Goal: Use online tool/utility: Use online tool/utility

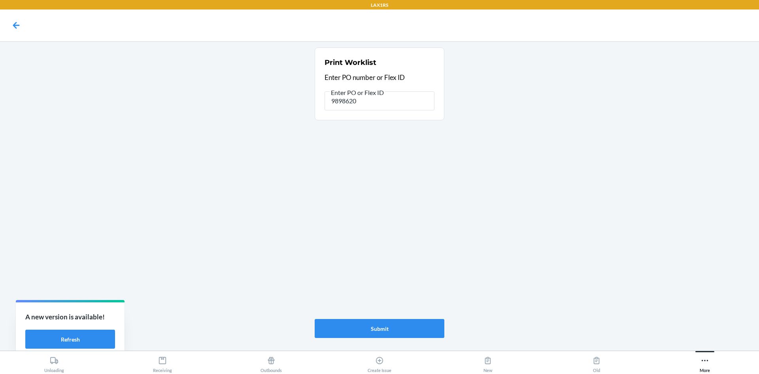
click at [362, 100] on input "9898620" at bounding box center [380, 100] width 110 height 19
type input "9"
drag, startPoint x: 67, startPoint y: 345, endPoint x: 96, endPoint y: 335, distance: 30.6
click at [71, 344] on button "Refresh" at bounding box center [70, 338] width 90 height 19
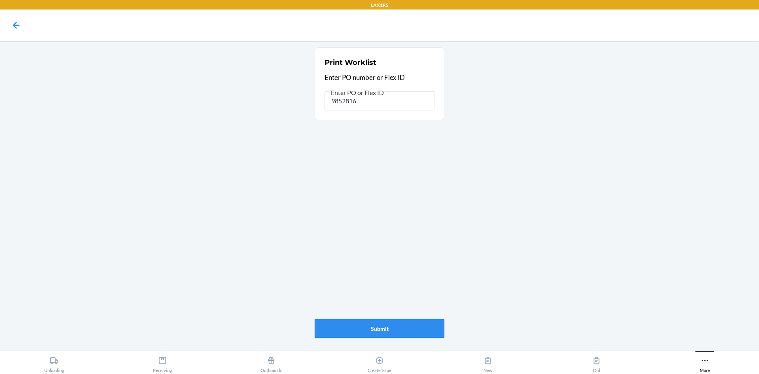
type input "9852816"
click at [389, 333] on button "Submit" at bounding box center [380, 328] width 130 height 19
type input "9"
type input "9880269"
click at [370, 326] on button "Submit" at bounding box center [380, 328] width 130 height 19
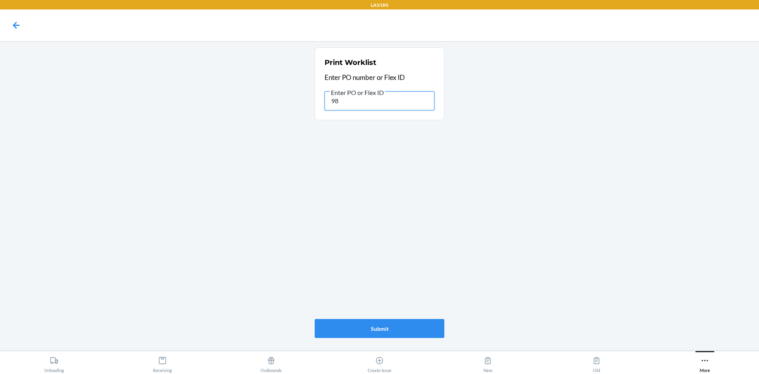
type input "9"
type input "9902159"
drag, startPoint x: 191, startPoint y: 187, endPoint x: 198, endPoint y: 179, distance: 10.9
click at [195, 185] on main "Print Worklist Enter PO number or Flex ID Enter PO or Flex ID 9902159 Submit" at bounding box center [379, 195] width 759 height 309
click at [372, 101] on input "9902159" at bounding box center [380, 100] width 110 height 19
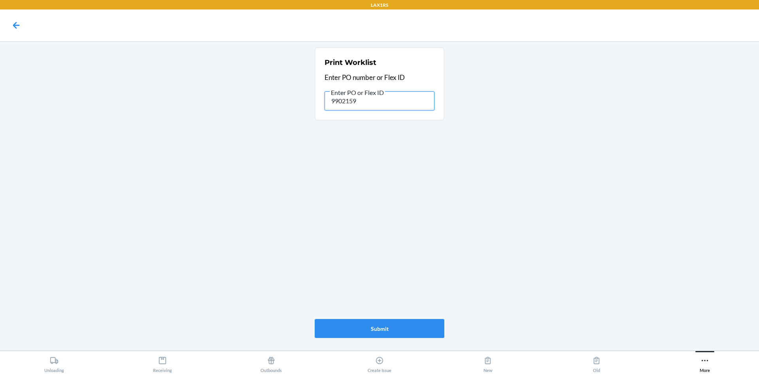
click at [372, 101] on input "9902159" at bounding box center [380, 100] width 110 height 19
type input "9902159"
click at [353, 327] on button "Submit" at bounding box center [380, 328] width 130 height 19
click at [530, 129] on main "Print Worklist Enter PO number or Flex ID Enter PO or Flex ID 9902159 Submit" at bounding box center [379, 195] width 759 height 309
click at [207, 98] on main "Print Worklist Enter PO number or Flex ID Enter PO or Flex ID 9902159 Submit" at bounding box center [379, 195] width 759 height 309
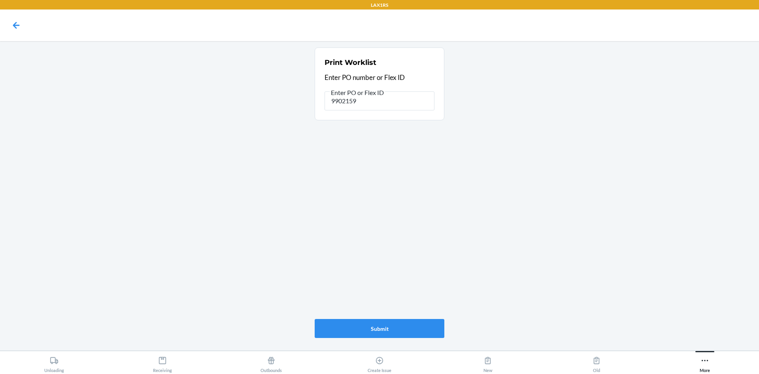
click at [320, 233] on div "Print Worklist Enter PO number or Flex ID Enter PO or Flex ID 9902159 Submit" at bounding box center [380, 192] width 130 height 296
click at [474, 223] on main "Print Worklist Enter PO number or Flex ID Enter PO or Flex ID 9902159 Submit" at bounding box center [379, 195] width 759 height 309
click at [546, 145] on main "Print Worklist Enter PO number or Flex ID Enter PO or Flex ID 9902159 Submit" at bounding box center [379, 195] width 759 height 309
